Goal: Task Accomplishment & Management: Use online tool/utility

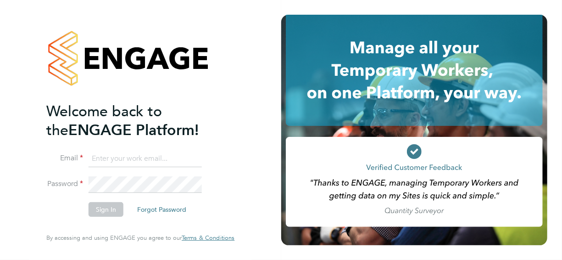
type input "Stephen.purdy@vistry.co.uk"
click at [138, 173] on li "Email Stephen.purdy@vistry.co.uk" at bounding box center [135, 163] width 179 height 26
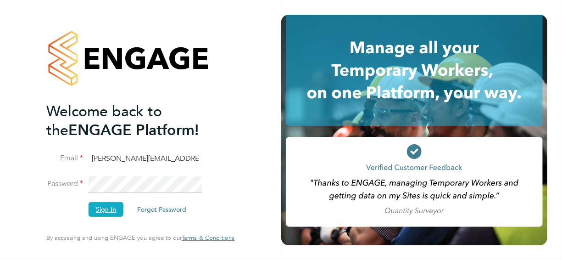
click at [114, 205] on button "Sign In" at bounding box center [106, 209] width 35 height 15
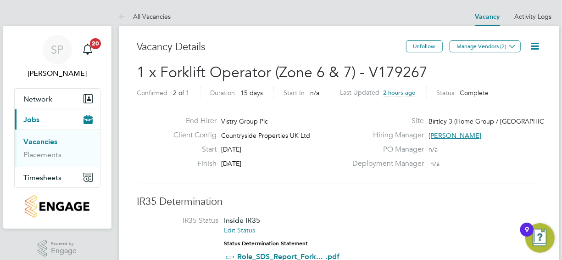
click at [312, 202] on h3 "IR35 Determination" at bounding box center [339, 201] width 404 height 13
